Goal: Task Accomplishment & Management: Complete application form

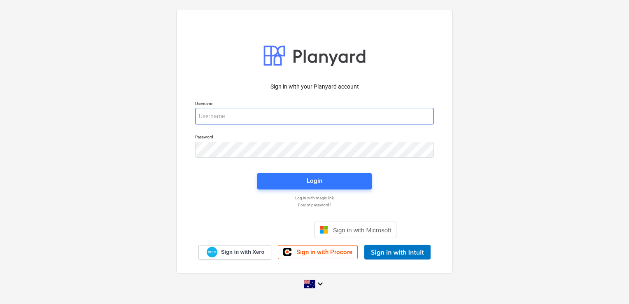
click at [272, 117] on input "email" at bounding box center [314, 116] width 239 height 16
type input "invoices@epicbuilds.com.au"
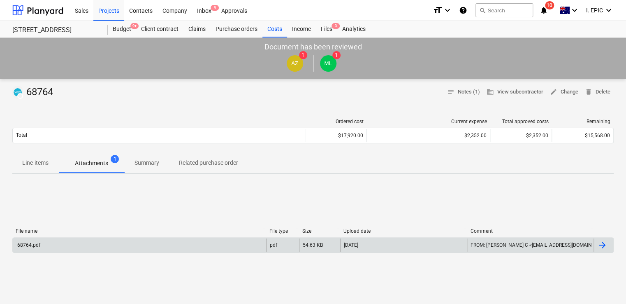
click at [106, 245] on div "68764.pdf" at bounding box center [139, 244] width 253 height 13
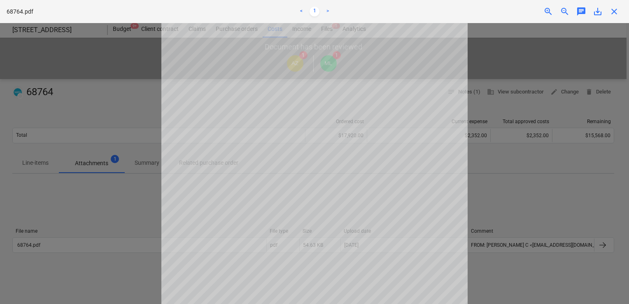
click at [476, 96] on div at bounding box center [314, 163] width 629 height 281
click at [580, 8] on span "chat" at bounding box center [581, 12] width 10 height 10
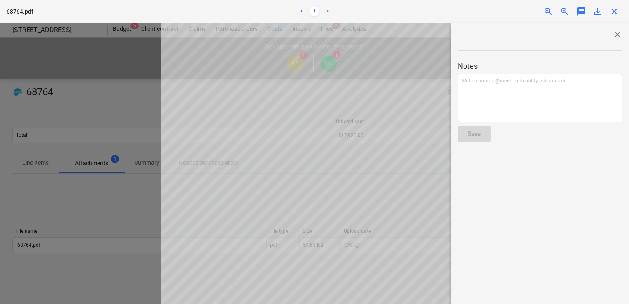
scroll to position [72, 0]
click at [490, 91] on div "Write a note or @mention to notify a teammate ﻿" at bounding box center [539, 98] width 165 height 49
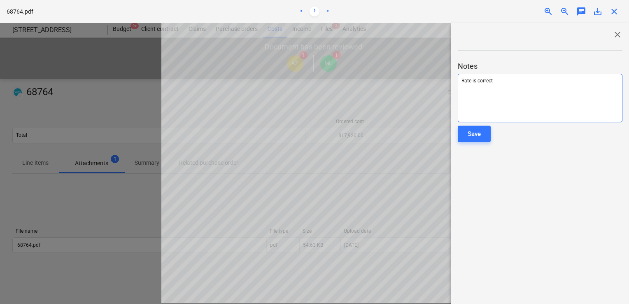
scroll to position [0, 0]
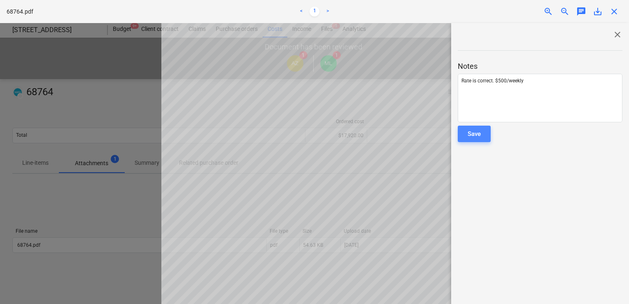
click at [483, 136] on button "Save" at bounding box center [473, 133] width 33 height 16
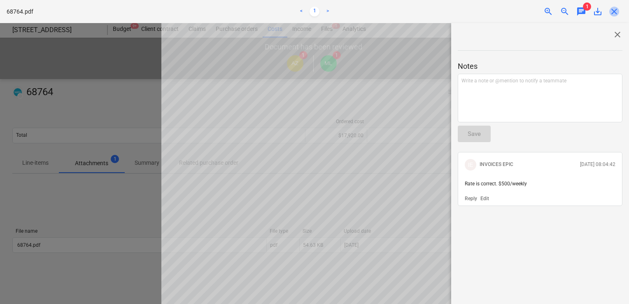
click at [611, 12] on span "close" at bounding box center [614, 12] width 10 height 10
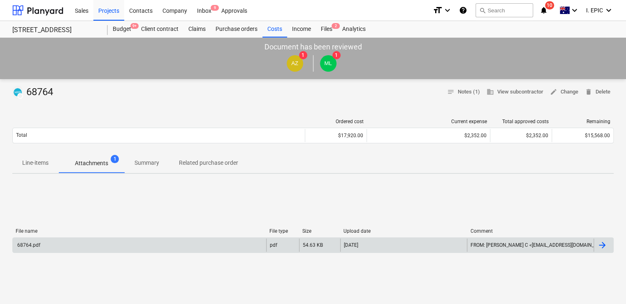
click at [92, 243] on div "68764.pdf" at bounding box center [139, 244] width 253 height 13
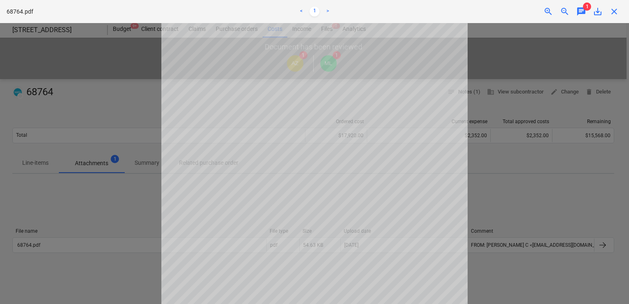
click at [580, 13] on span "chat" at bounding box center [581, 12] width 10 height 10
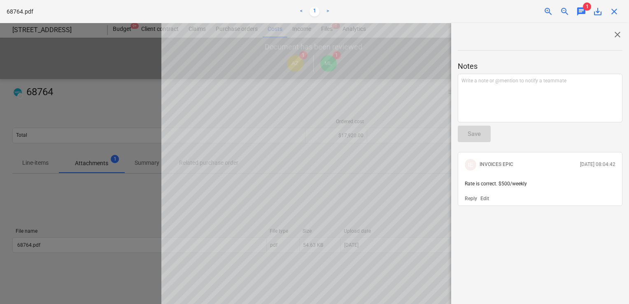
click at [481, 197] on p "Edit" at bounding box center [484, 198] width 9 height 7
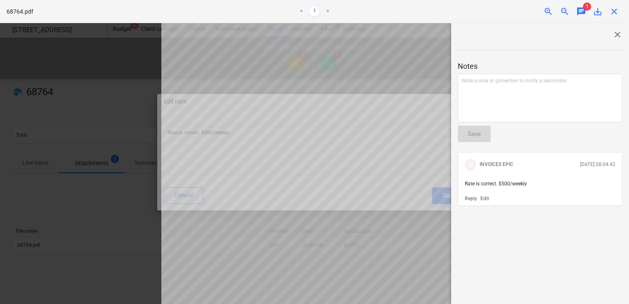
click at [485, 196] on p "Edit" at bounding box center [484, 198] width 9 height 7
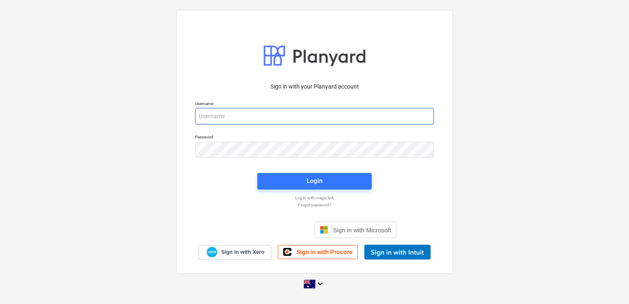
click at [248, 113] on input "email" at bounding box center [314, 116] width 239 height 16
type input "[EMAIL_ADDRESS][DOMAIN_NAME]"
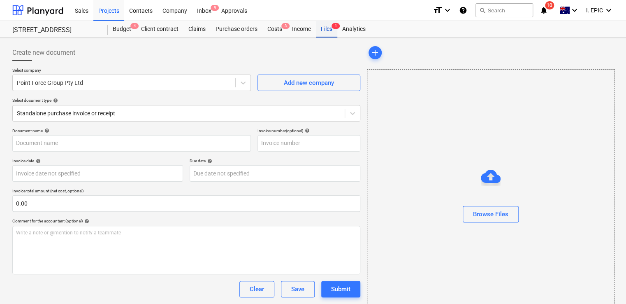
click at [331, 29] on div "Files 1" at bounding box center [326, 29] width 21 height 16
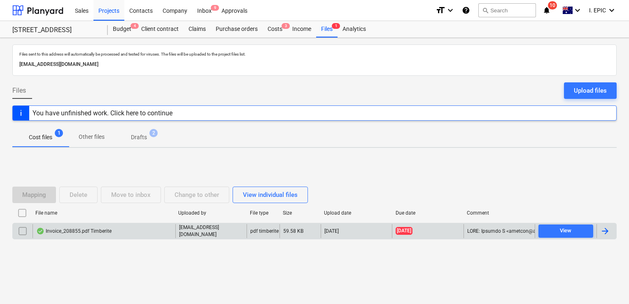
click at [126, 232] on div "Invoice_208855.pdf Timberite" at bounding box center [103, 231] width 143 height 14
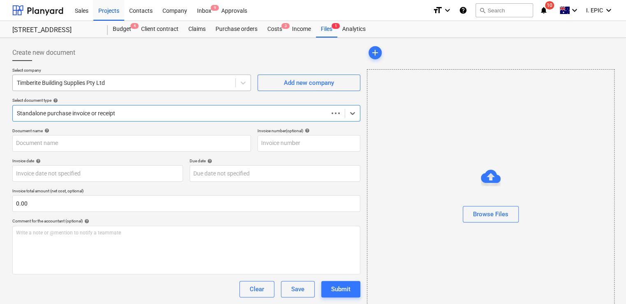
type input "208855"
type input "[DATE]"
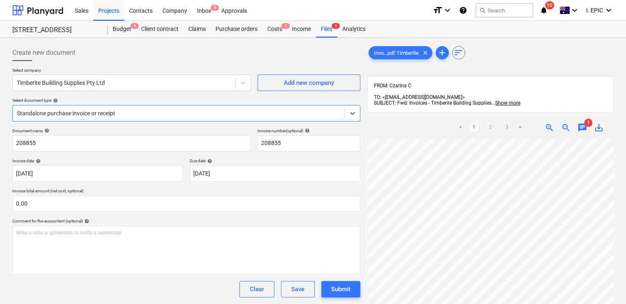
click at [487, 123] on link "2" at bounding box center [490, 128] width 10 height 10
click at [580, 123] on span "chat" at bounding box center [583, 128] width 10 height 10
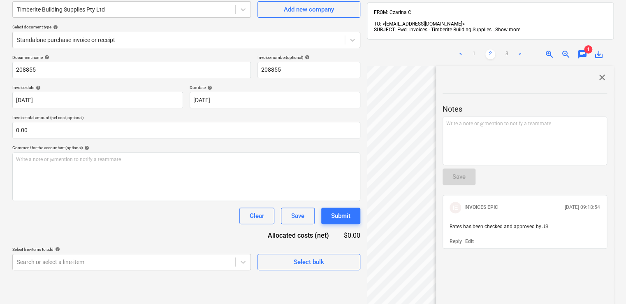
scroll to position [123, 0]
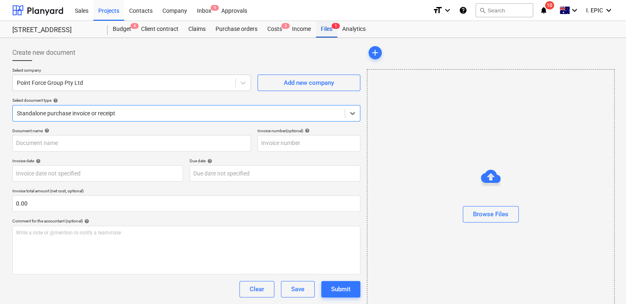
click at [325, 30] on div "Files 1" at bounding box center [326, 29] width 21 height 16
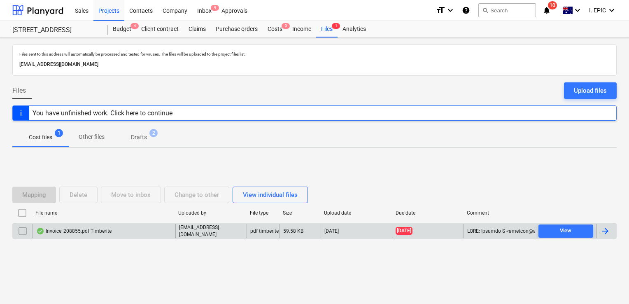
click at [168, 226] on div "Invoice_208855.pdf Timberite" at bounding box center [103, 231] width 143 height 14
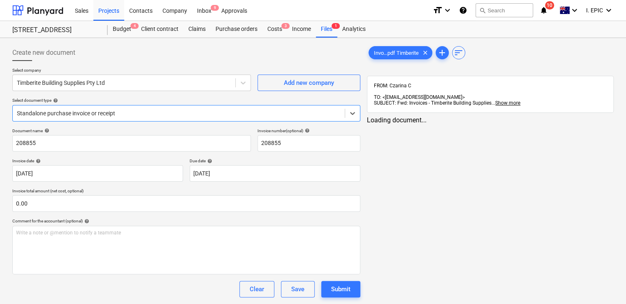
type input "208855"
type input "[DATE]"
click at [583, 123] on span "chat" at bounding box center [583, 128] width 10 height 10
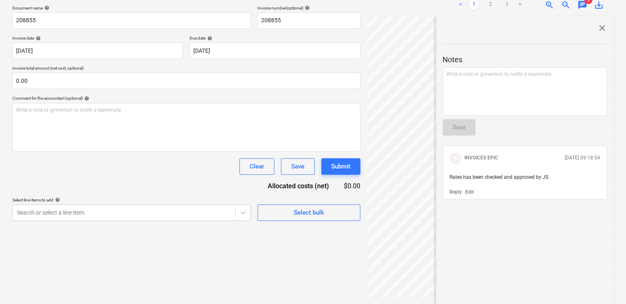
scroll to position [123, 0]
